Goal: Navigation & Orientation: Understand site structure

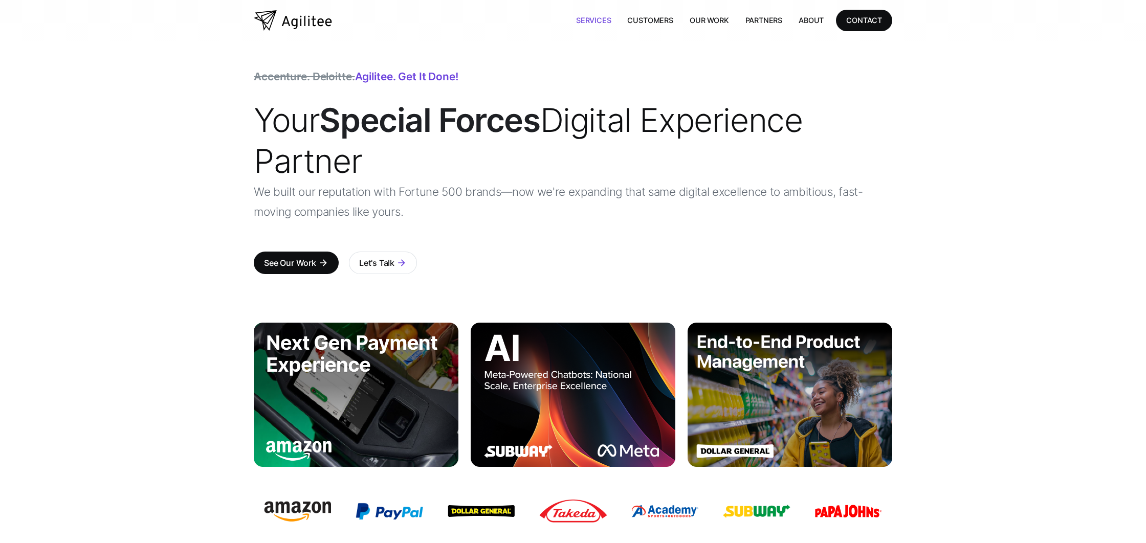
click at [593, 20] on link "Services" at bounding box center [594, 20] width 52 height 21
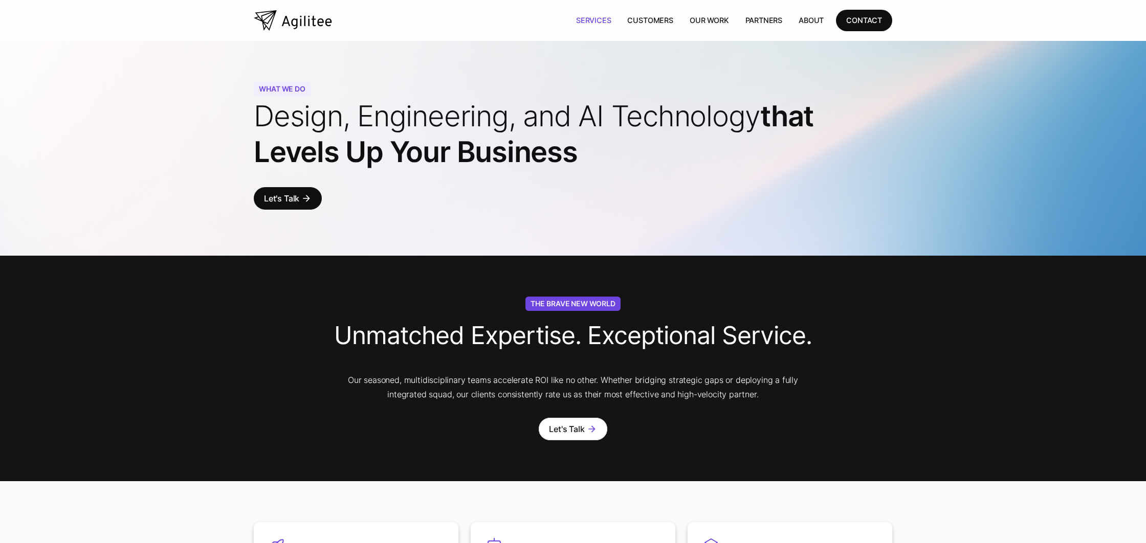
click at [744, 19] on link "Partners" at bounding box center [764, 20] width 54 height 21
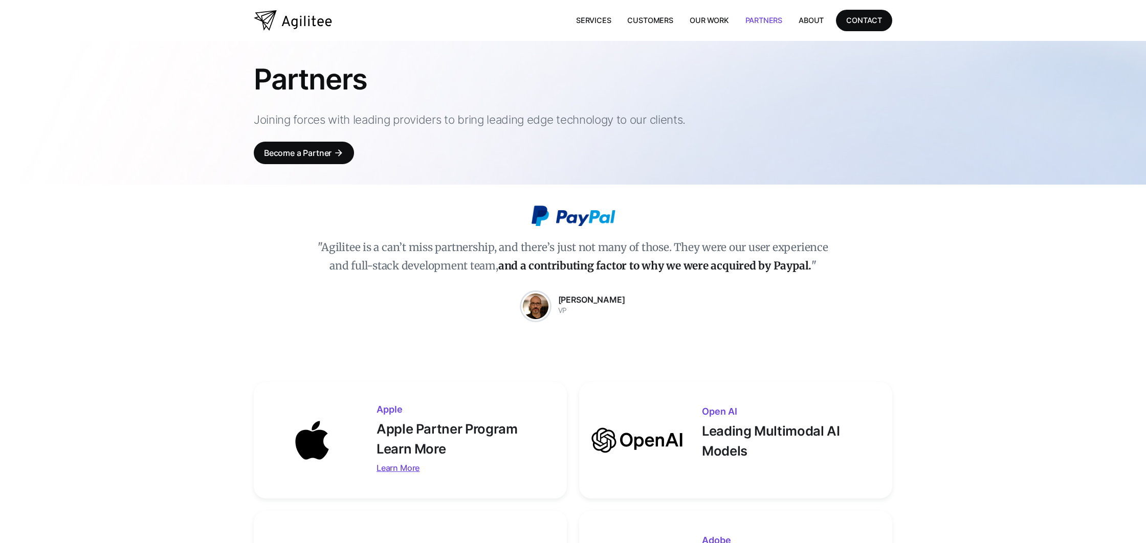
click at [708, 20] on link "Our Work" at bounding box center [709, 20] width 56 height 21
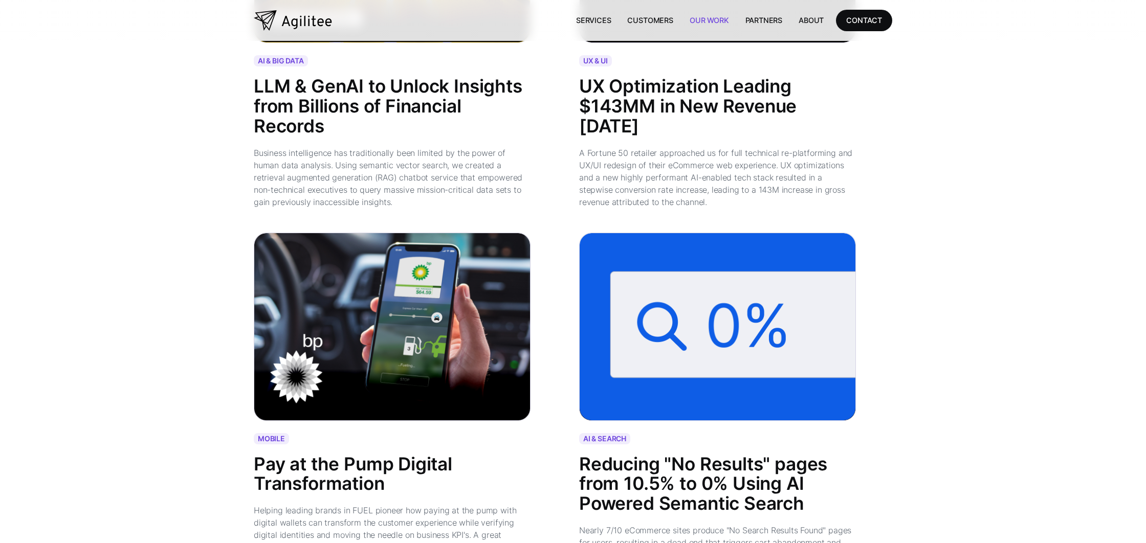
scroll to position [893, 0]
